Goal: Information Seeking & Learning: Compare options

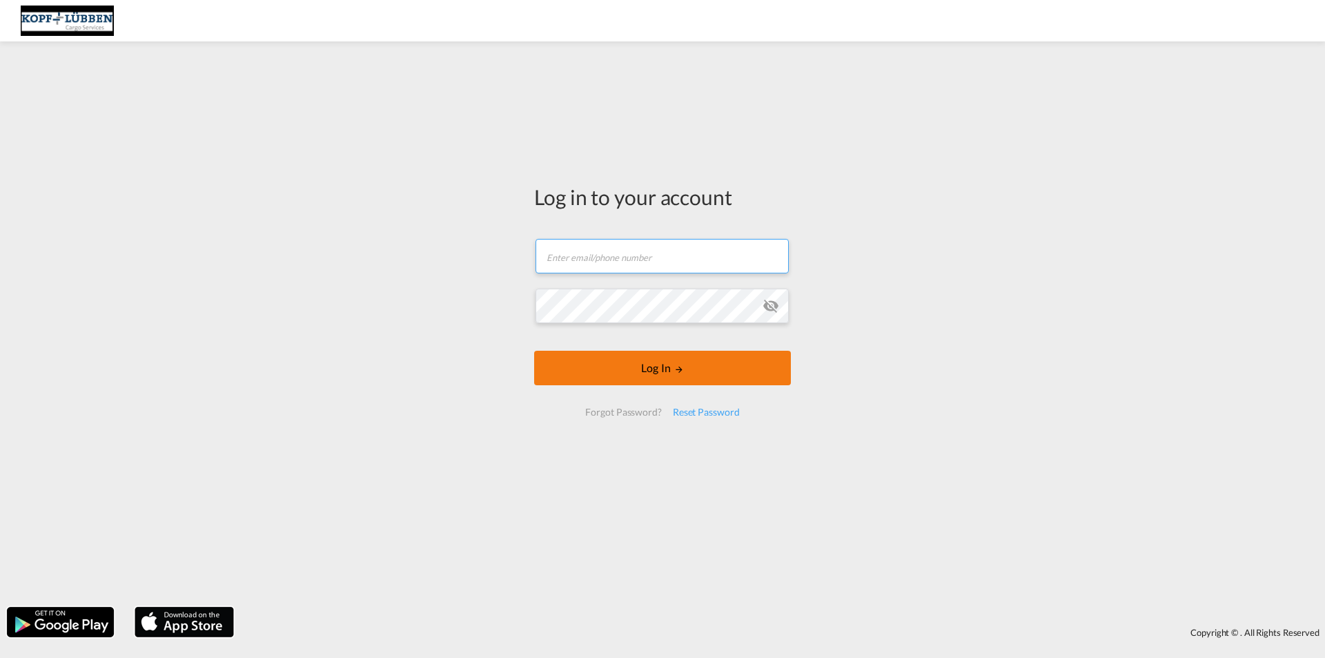
type input "[EMAIL_ADDRESS][PERSON_NAME][DOMAIN_NAME]"
click at [620, 371] on button "Log In" at bounding box center [662, 368] width 257 height 35
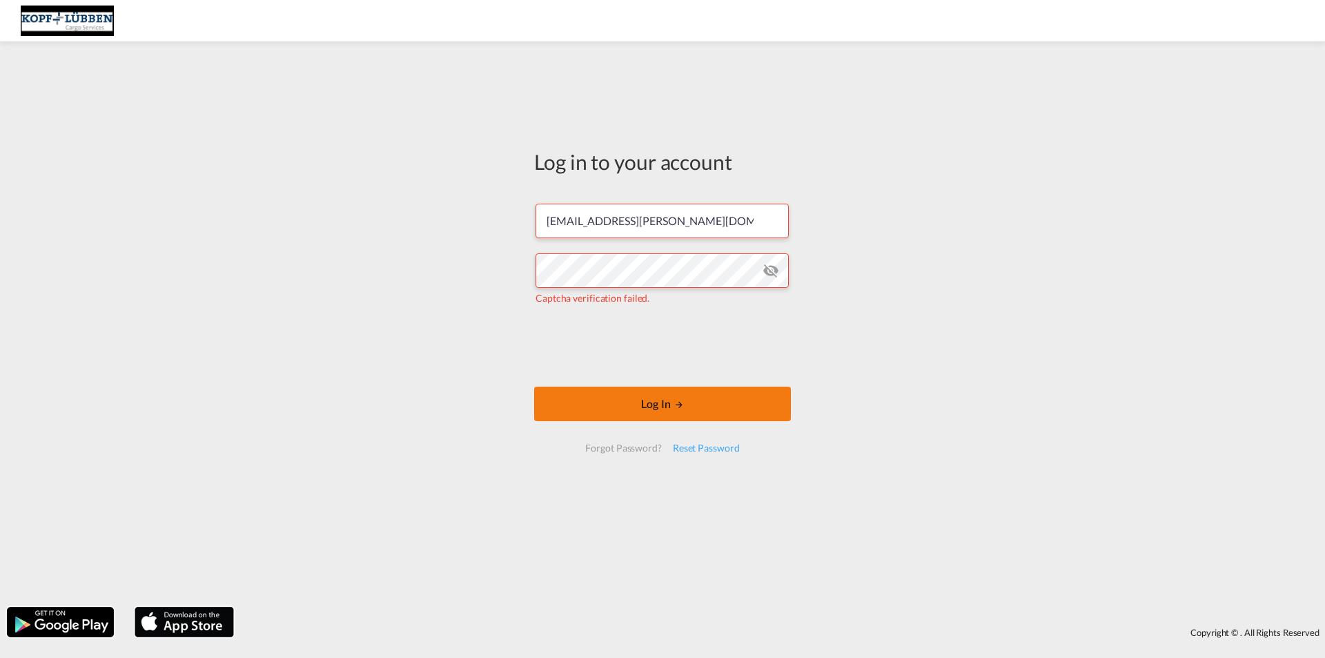
click at [631, 414] on button "Log In" at bounding box center [662, 404] width 257 height 35
